Goal: Task Accomplishment & Management: Use online tool/utility

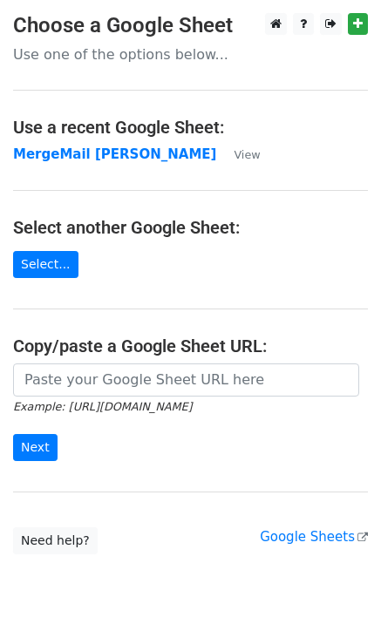
click at [85, 160] on strong "MergeMail [PERSON_NAME]" at bounding box center [114, 155] width 203 height 16
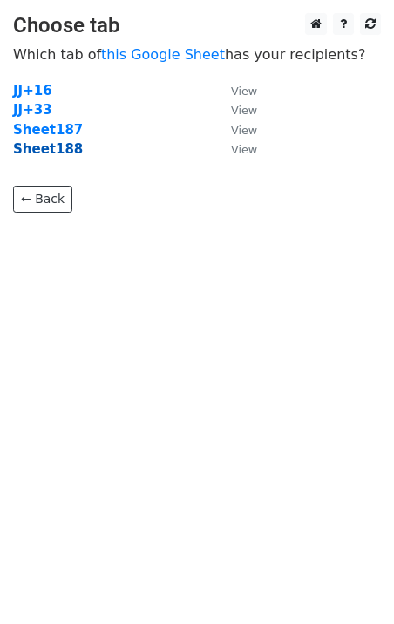
click at [53, 154] on strong "Sheet188" at bounding box center [48, 149] width 70 height 16
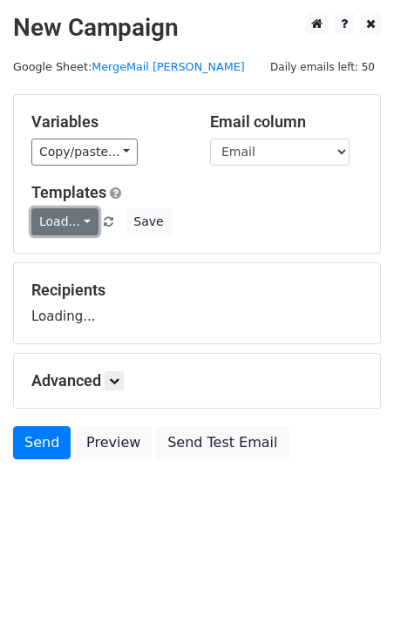
click at [70, 226] on link "Load..." at bounding box center [64, 221] width 67 height 27
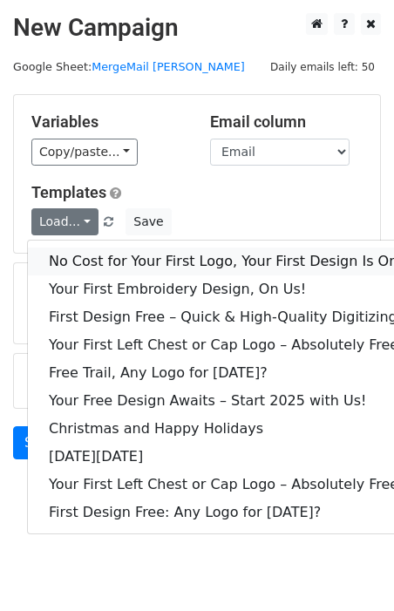
click at [93, 254] on link "No Cost for Your First Logo, Your First Design Is On Us!" at bounding box center [237, 262] width 419 height 28
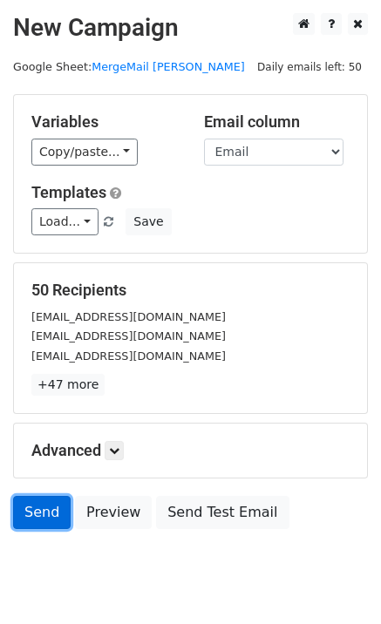
click at [44, 510] on link "Send" at bounding box center [42, 512] width 58 height 33
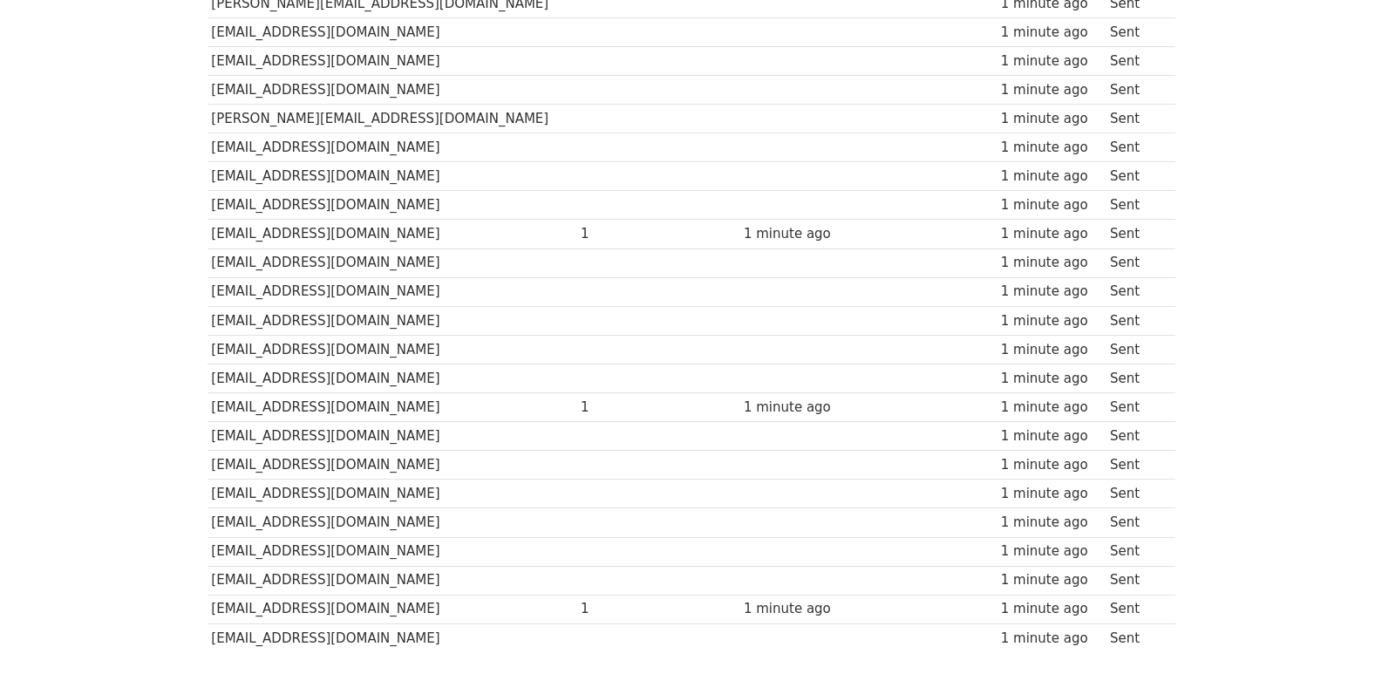
scroll to position [1214, 0]
